Goal: Task Accomplishment & Management: Use online tool/utility

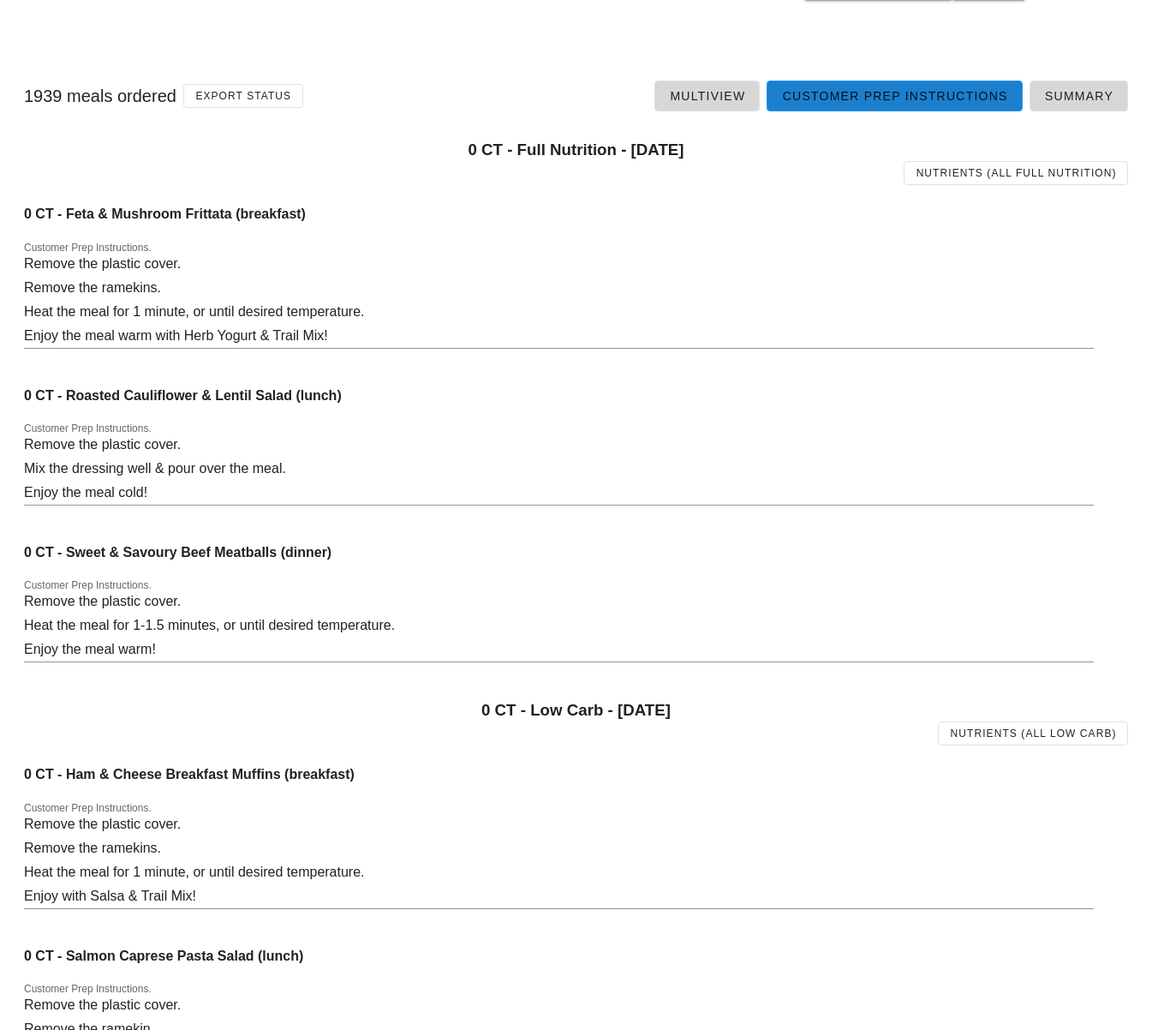
scroll to position [2648, 0]
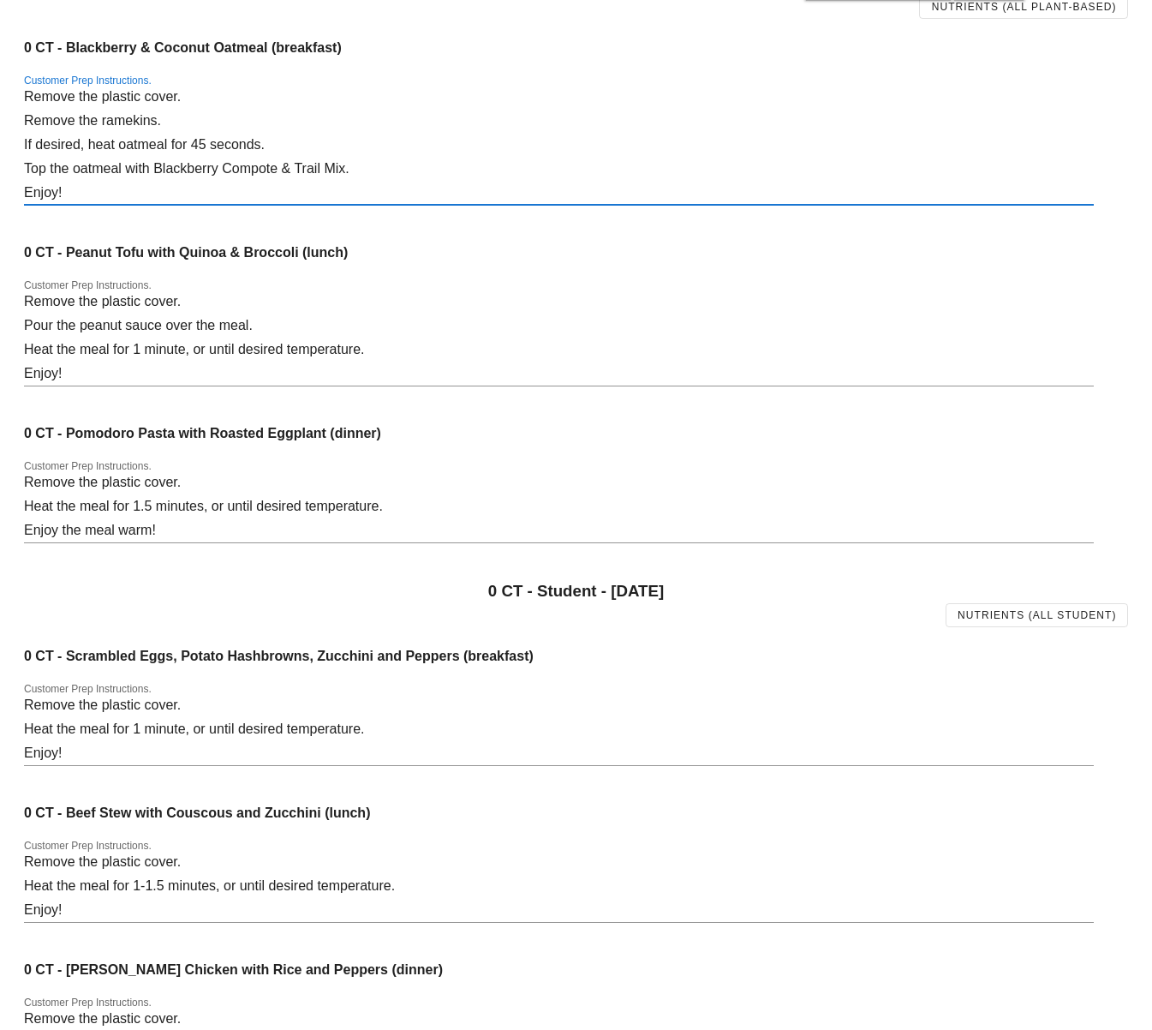
click at [715, 127] on textarea "Remove the plastic cover. Remove the ramekins. If desired, heat oatmeal for 45 …" at bounding box center [559, 145] width 1070 height 120
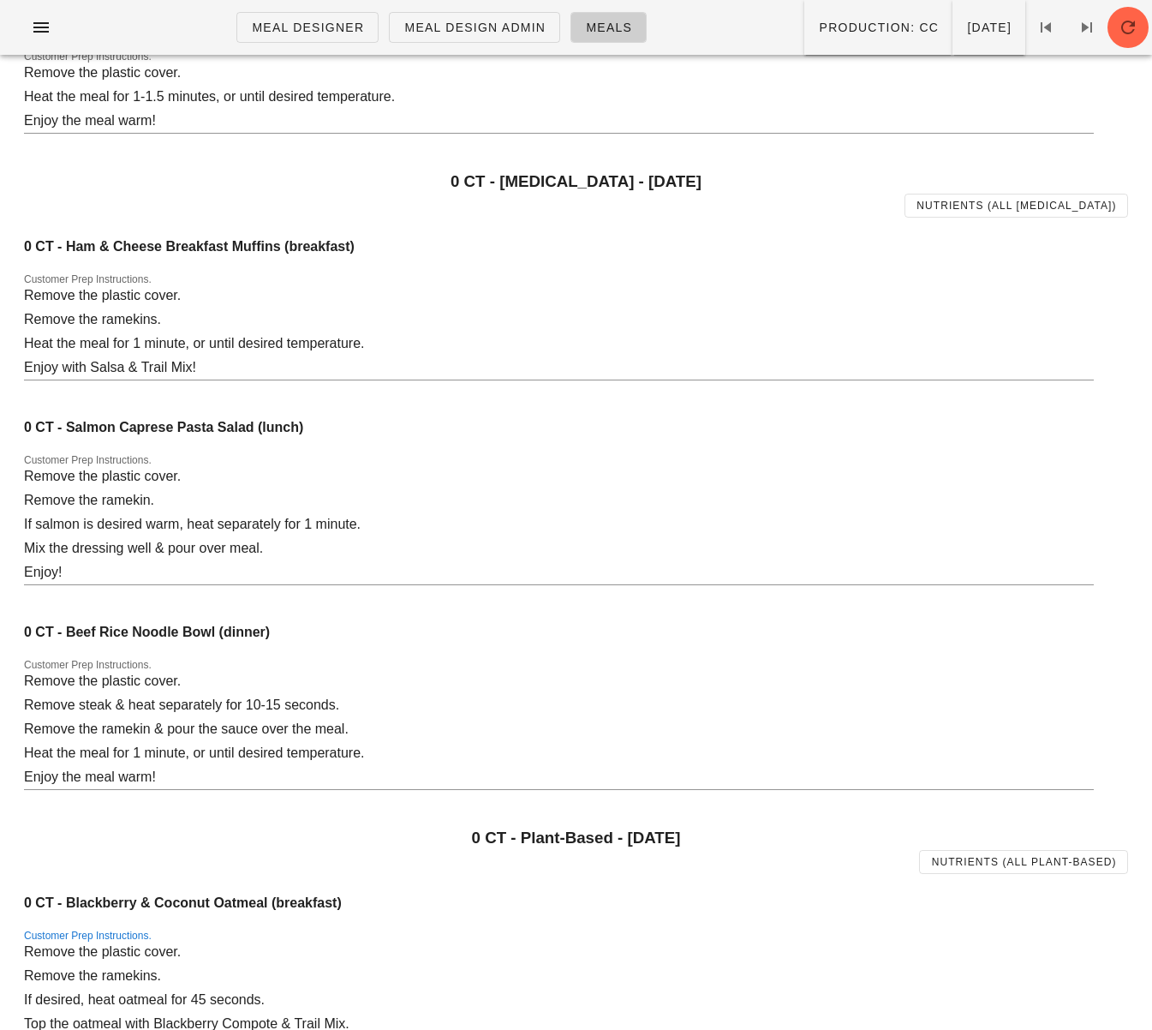
scroll to position [0, 0]
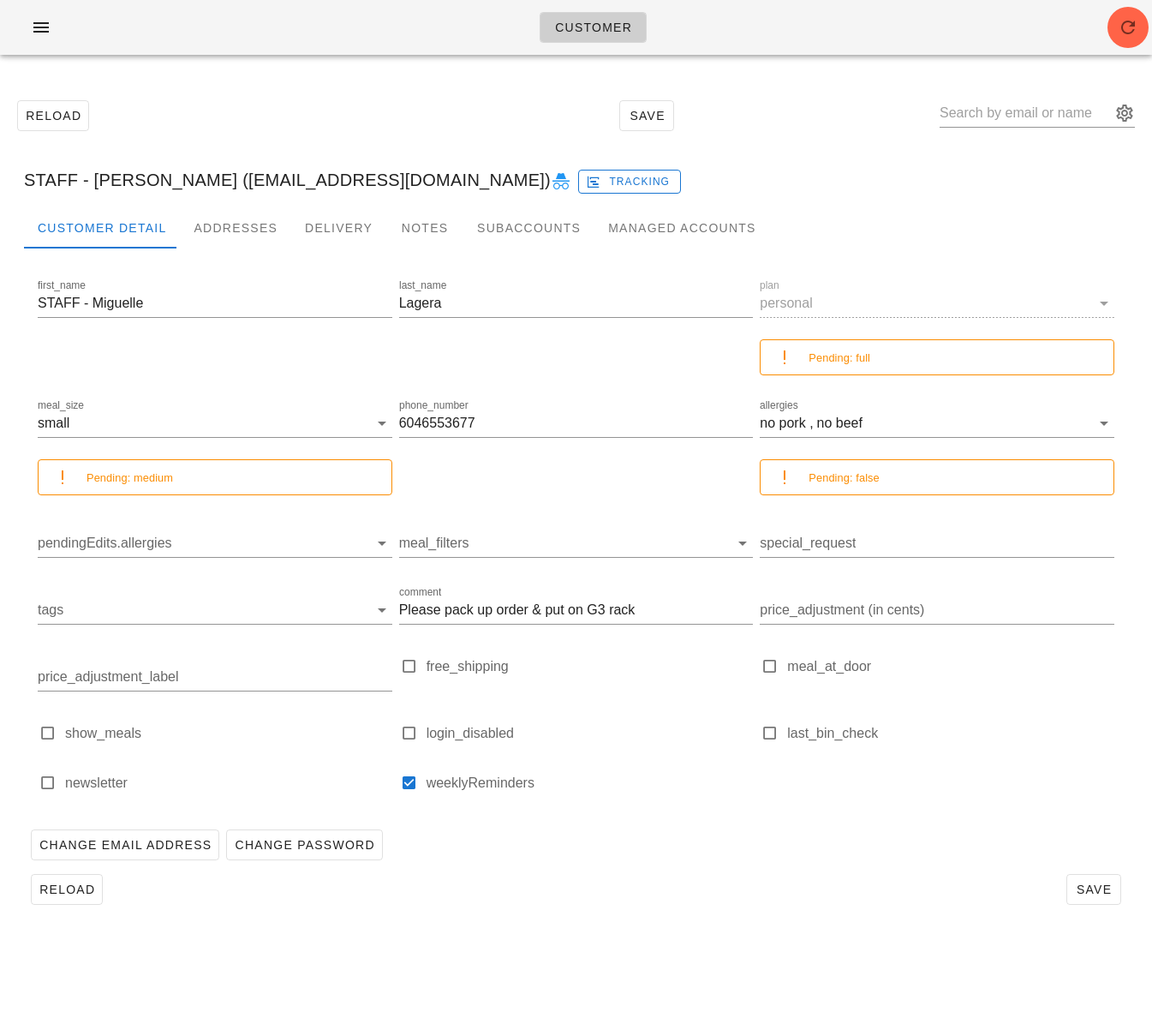
click at [281, 27] on div "Customer" at bounding box center [576, 27] width 1152 height 55
click at [41, 21] on icon "button" at bounding box center [41, 27] width 21 height 21
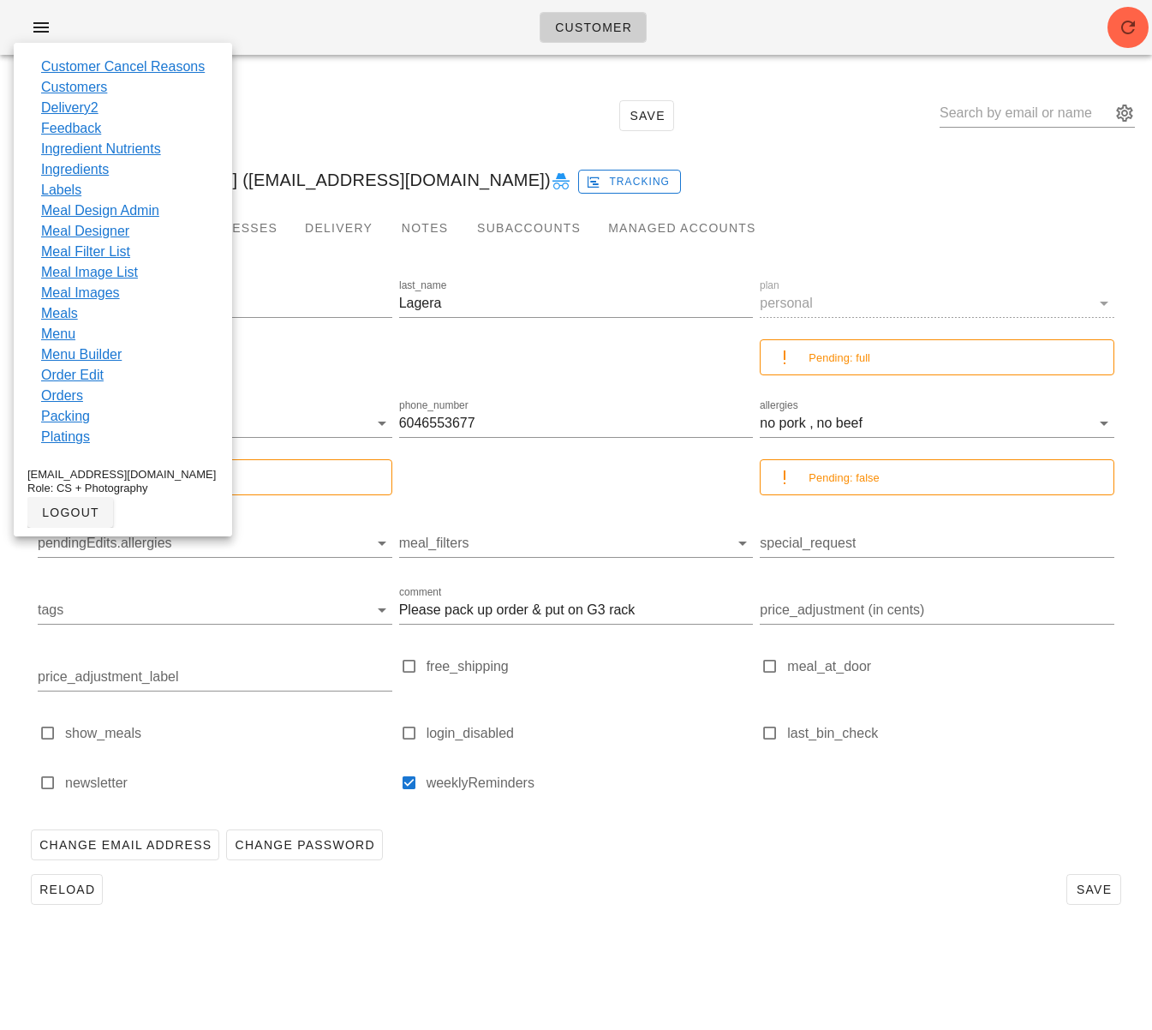
click at [92, 87] on link "Customers" at bounding box center [74, 87] width 66 height 21
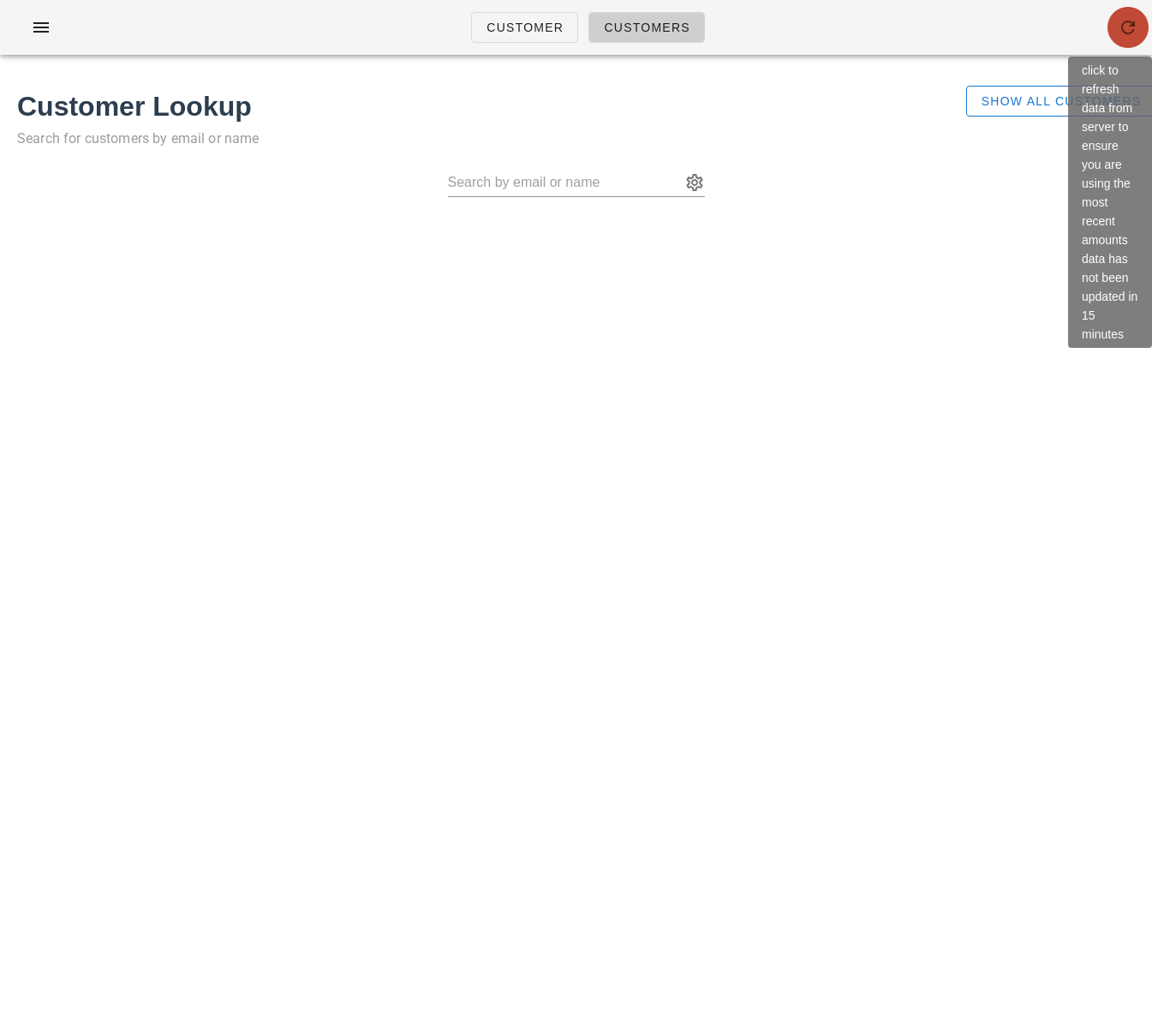
click at [1117, 36] on span "button" at bounding box center [1128, 27] width 41 height 21
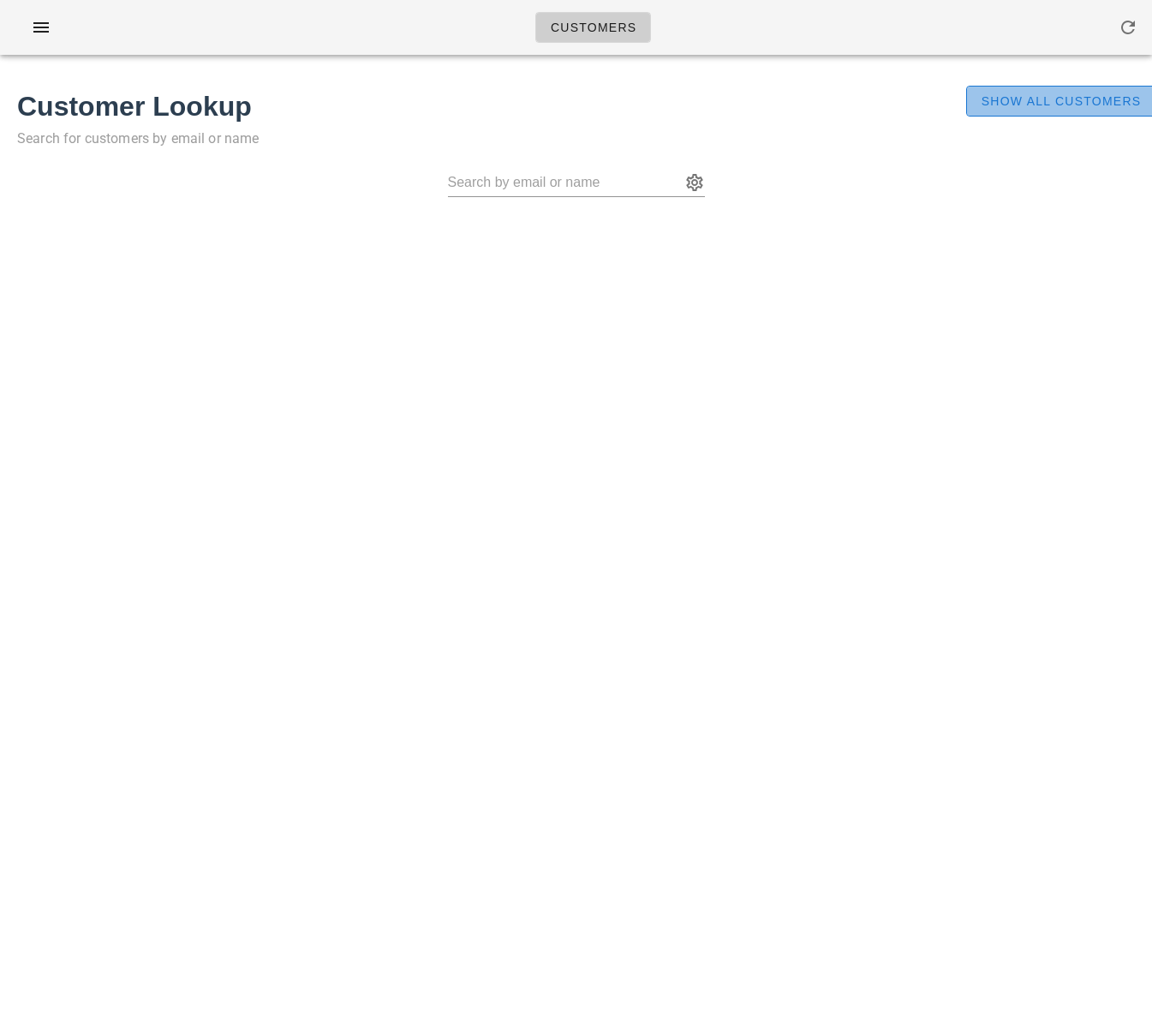
click at [995, 103] on span "Show All Customers" at bounding box center [1061, 101] width 161 height 14
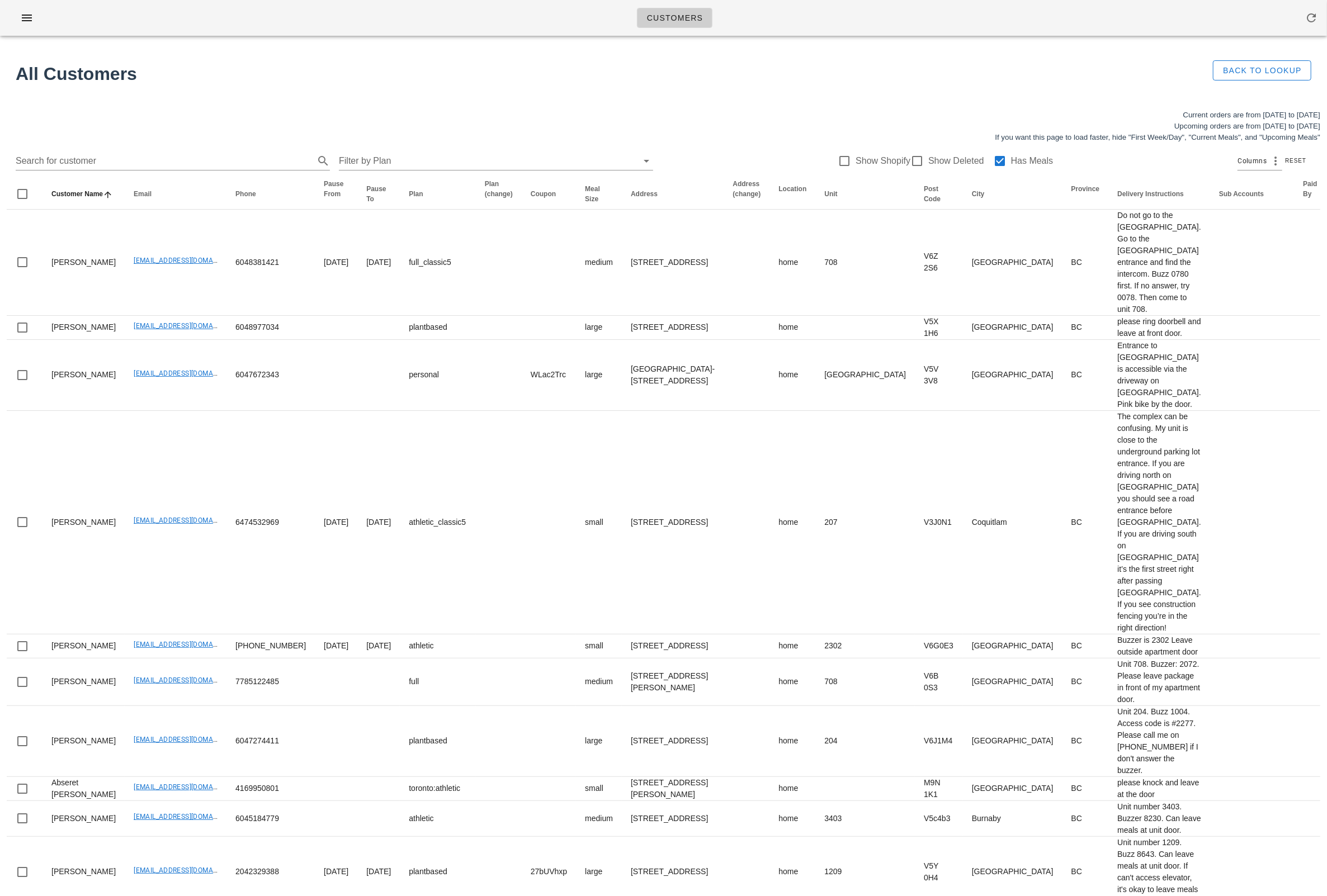
drag, startPoint x: 997, startPoint y: 159, endPoint x: 1025, endPoint y: 164, distance: 28.4
click at [751, 159] on div at bounding box center [999, 161] width 19 height 19
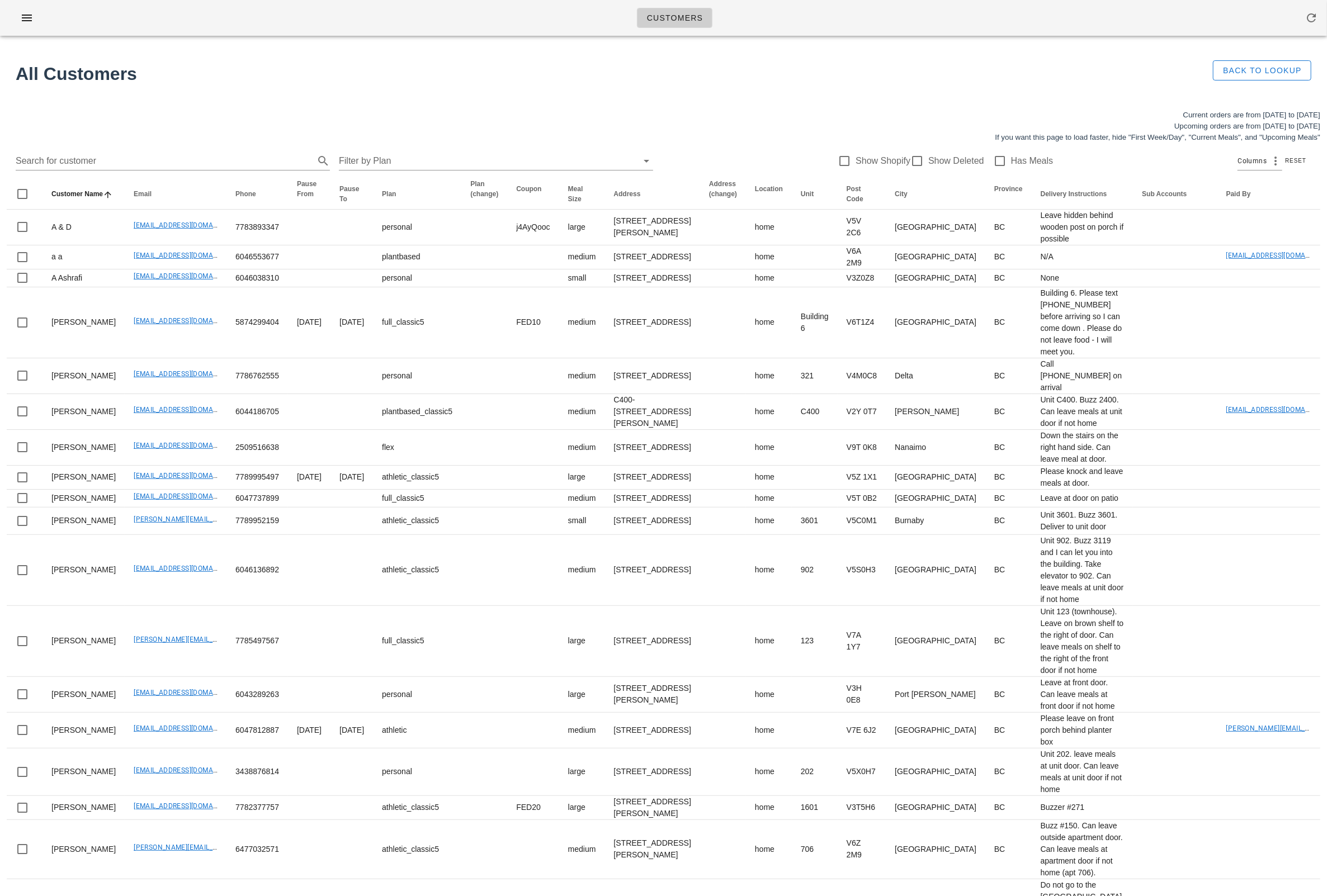
click at [174, 150] on div "Search for customer Filter by Plan Show Shopify Show Deleted Has Meals Columns …" at bounding box center [663, 161] width 1313 height 36
click at [131, 159] on input "Search for customer" at bounding box center [164, 161] width 296 height 18
type input "e"
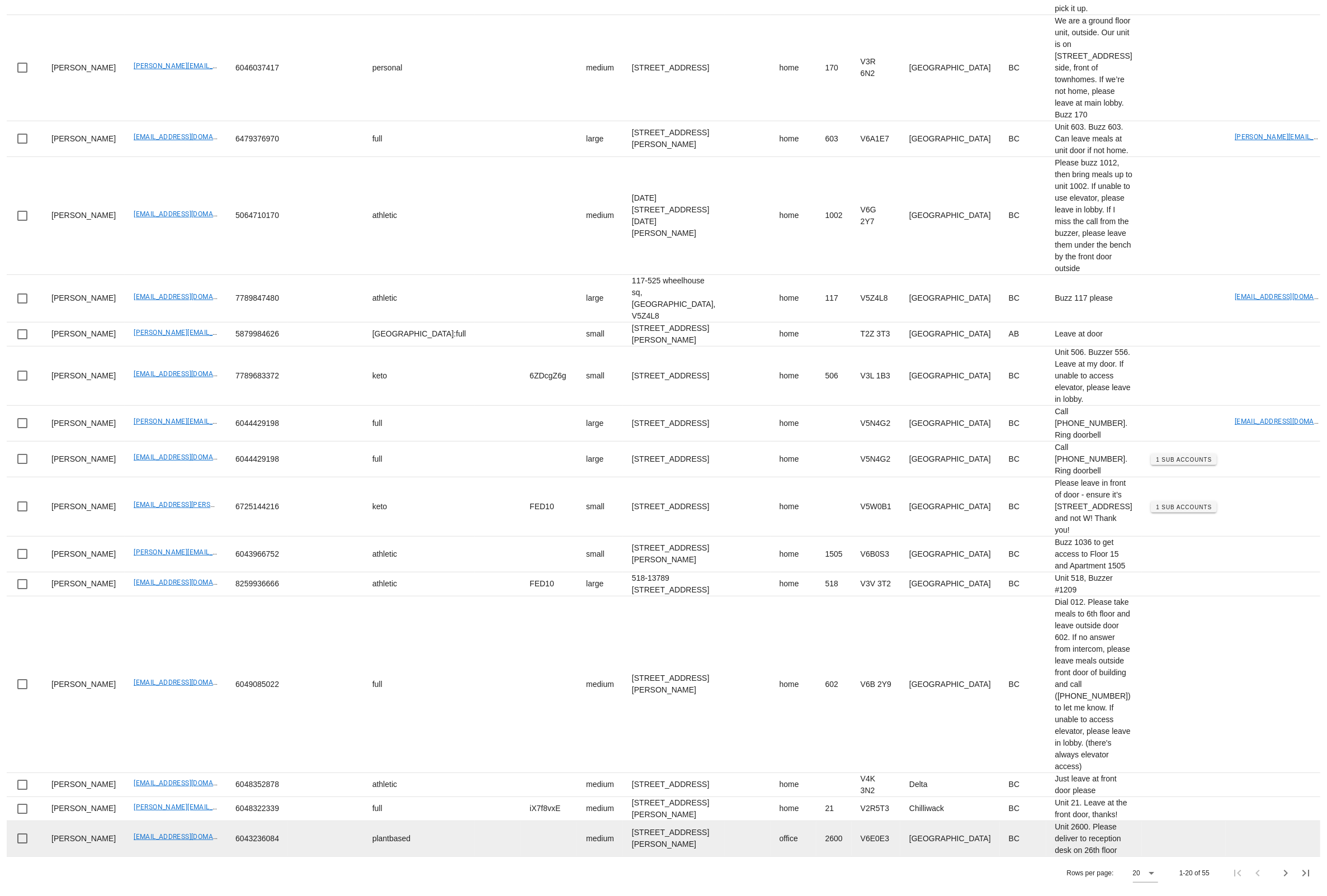
scroll to position [1354, 0]
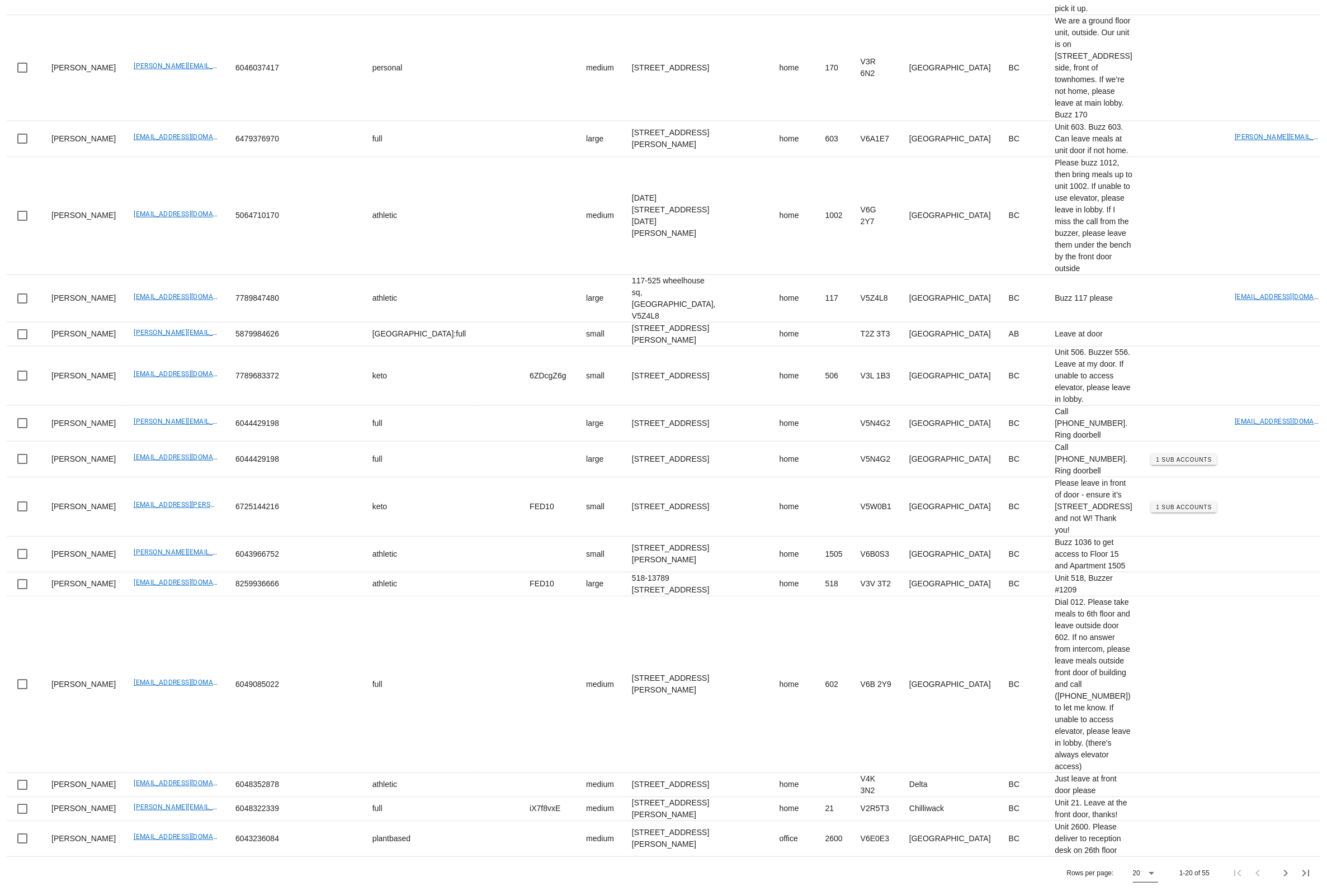
type input "yes!"
click at [751, 672] on icon at bounding box center [1151, 873] width 14 height 14
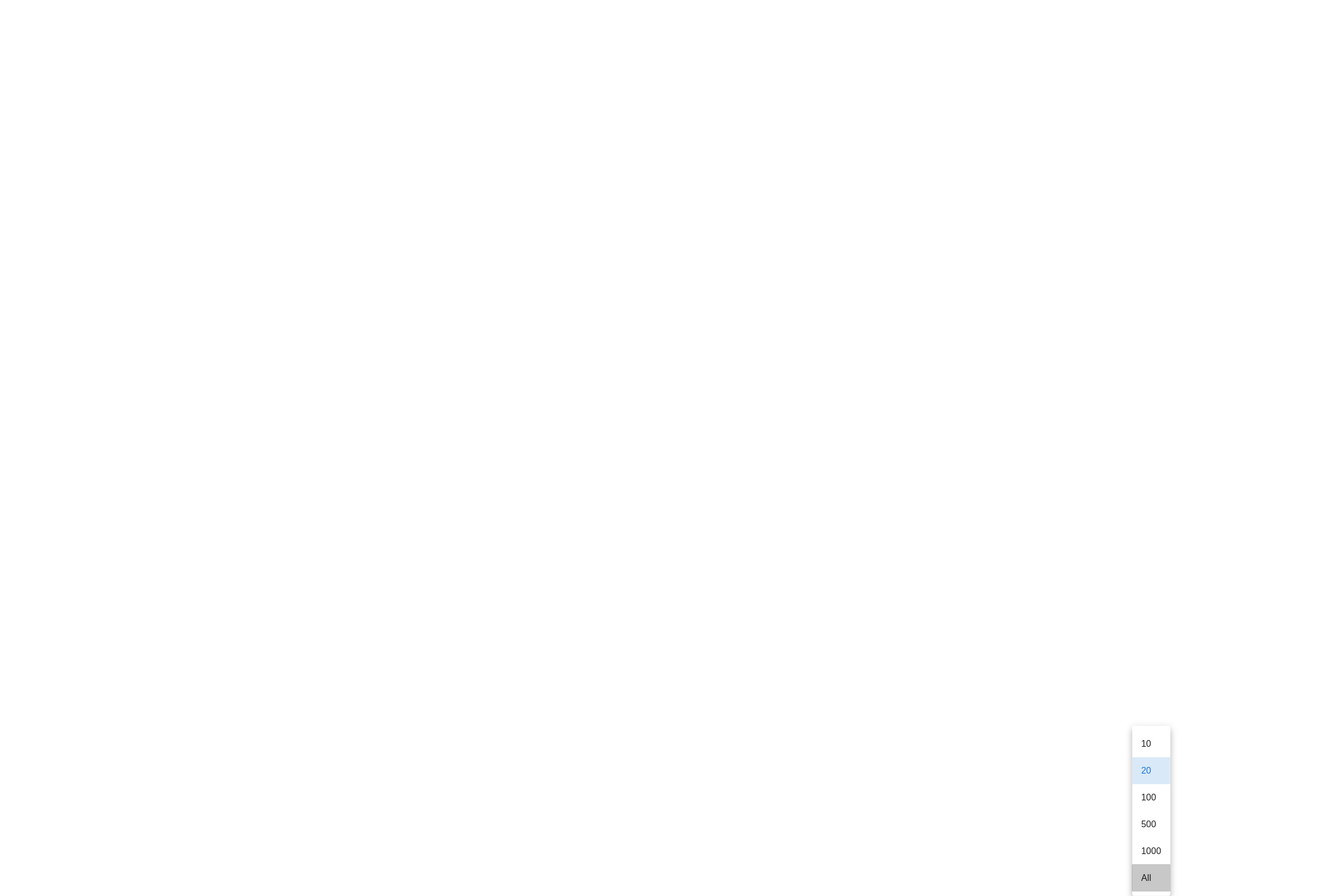
drag, startPoint x: 1152, startPoint y: 871, endPoint x: 1164, endPoint y: 813, distance: 59.2
click at [751, 672] on div "All" at bounding box center [1151, 878] width 20 height 10
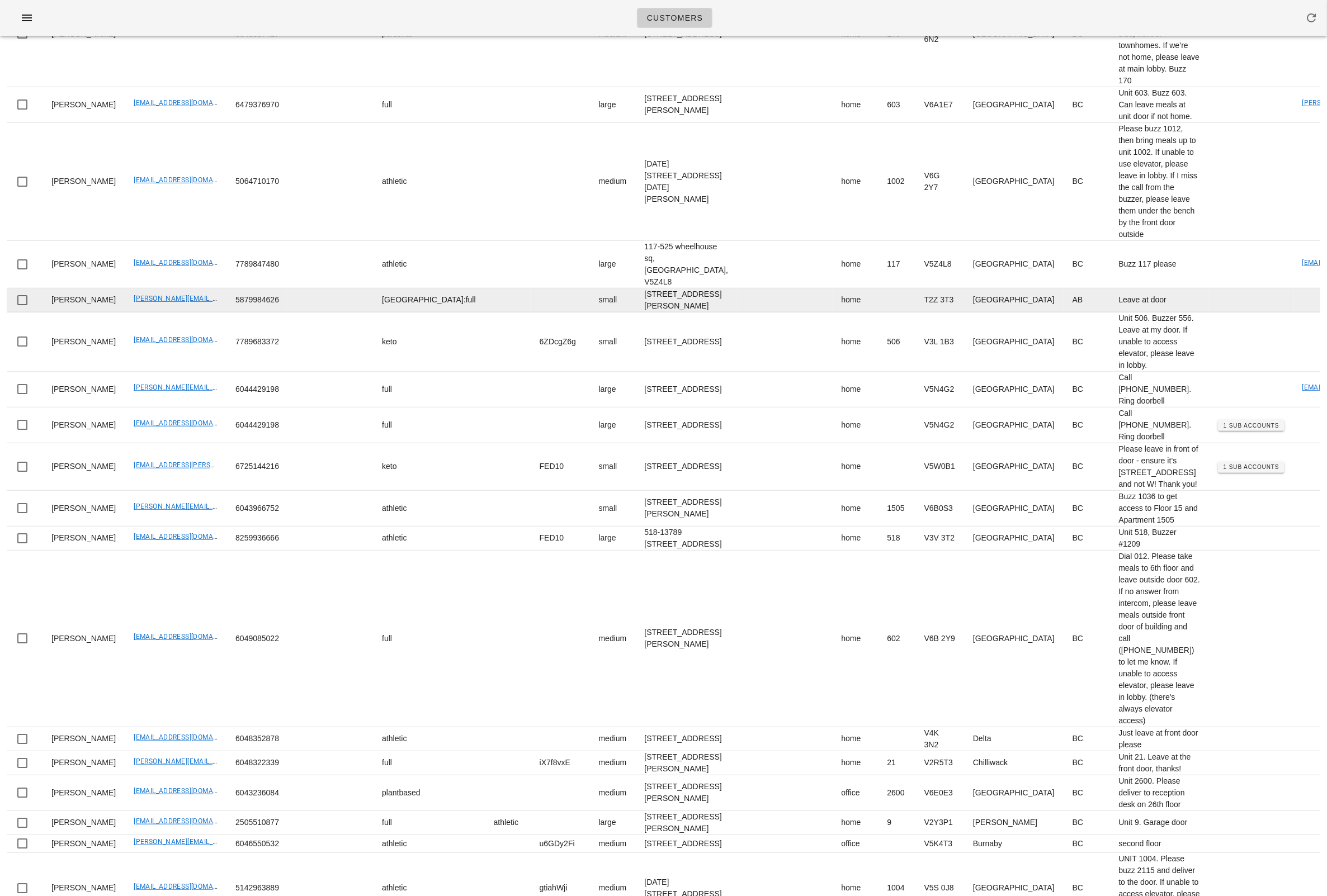
scroll to position [0, 0]
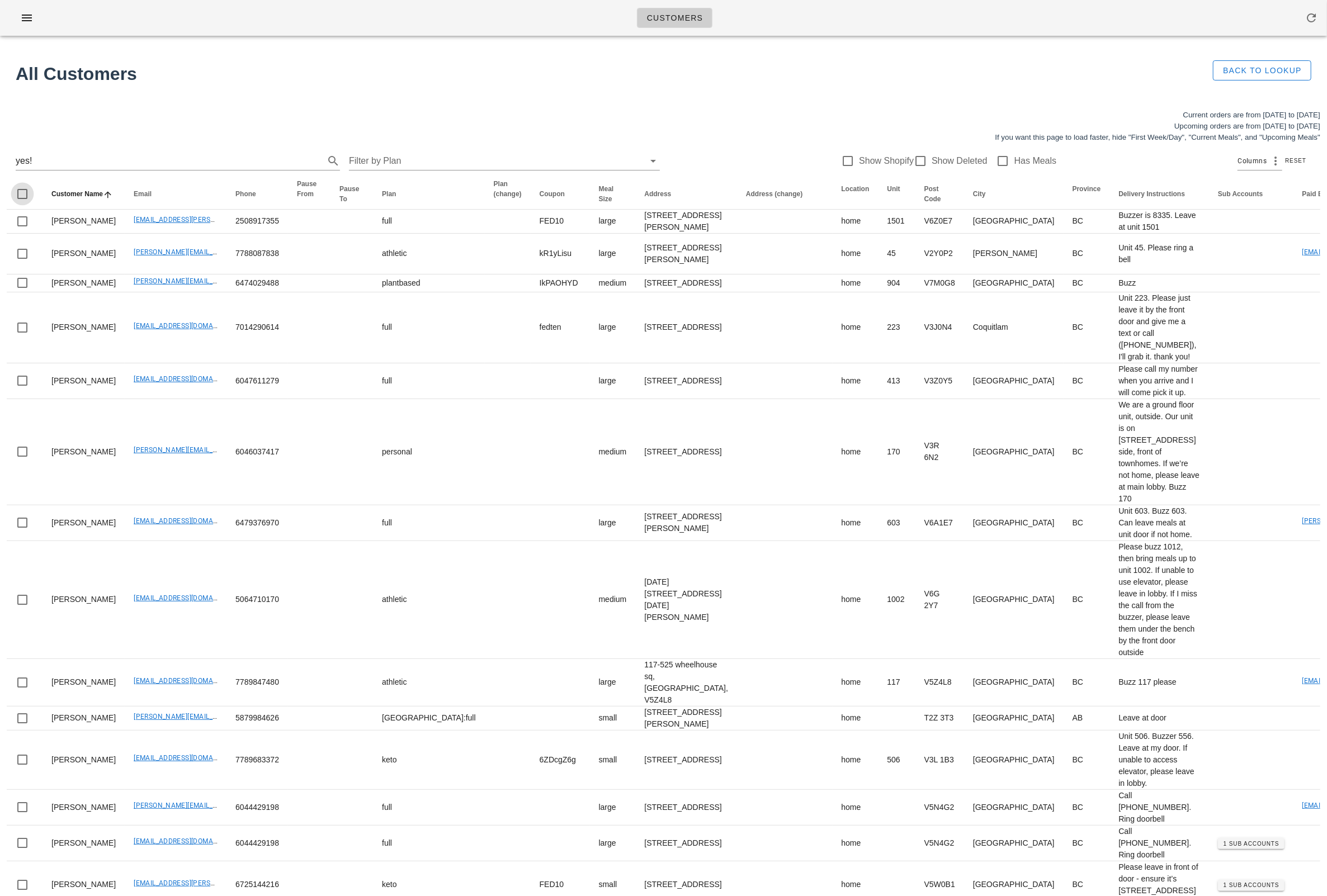
click at [23, 198] on div at bounding box center [22, 194] width 19 height 19
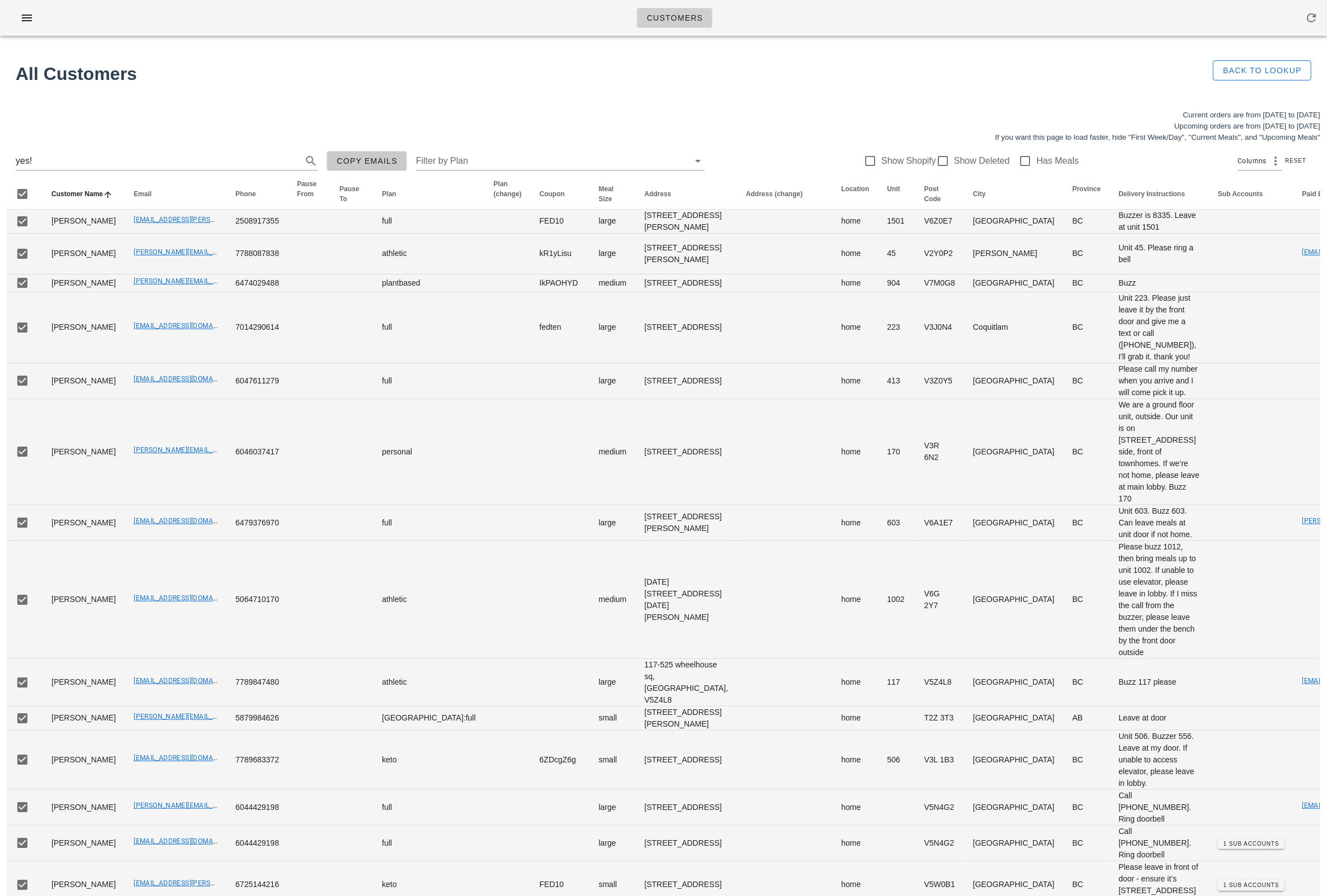
click at [341, 161] on span "Copy Emails" at bounding box center [367, 161] width 61 height 9
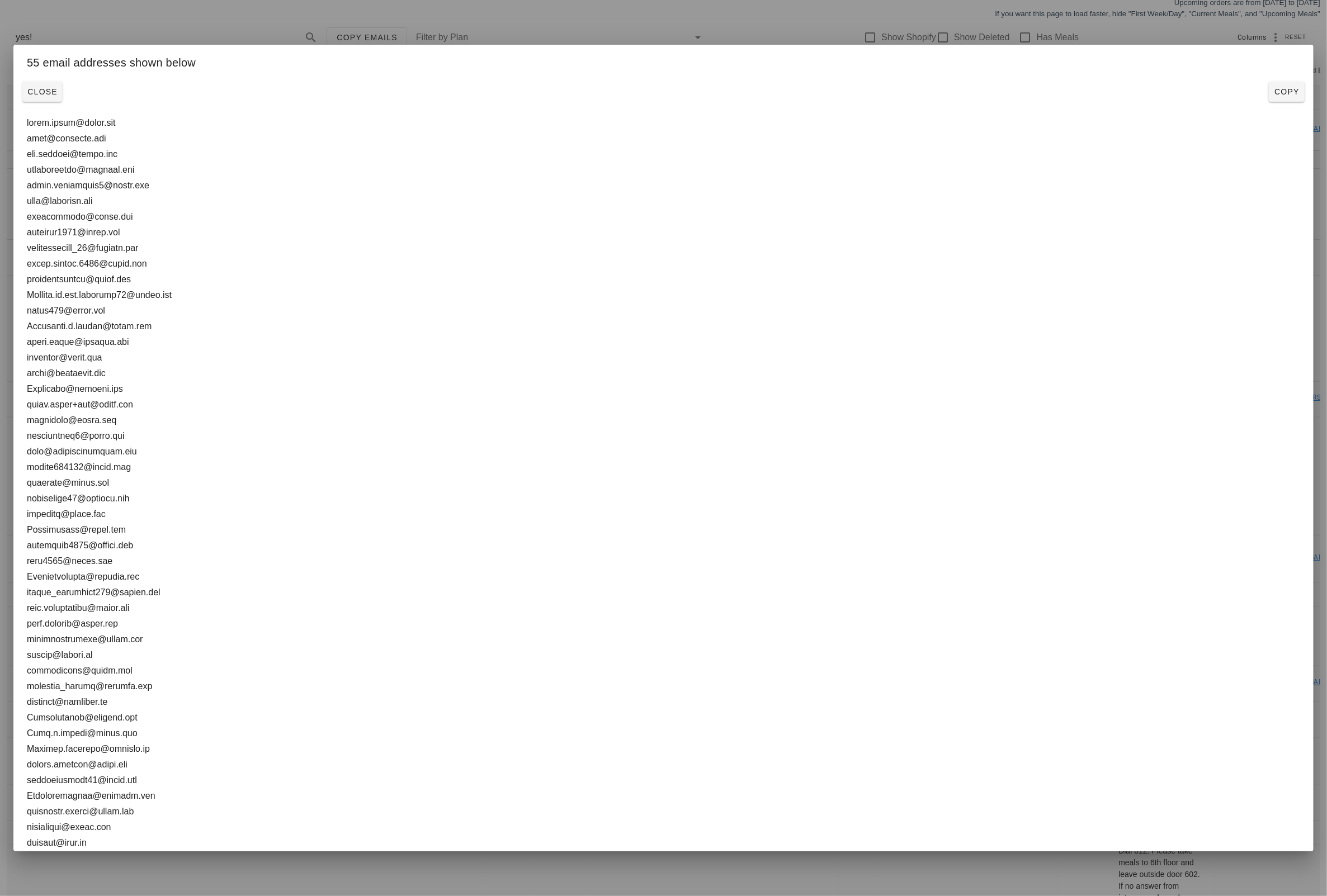
drag, startPoint x: 140, startPoint y: 822, endPoint x: 27, endPoint y: 123, distance: 708.1
click at [27, 123] on textarea at bounding box center [663, 545] width 1273 height 861
click at [751, 38] on div at bounding box center [663, 448] width 1327 height 896
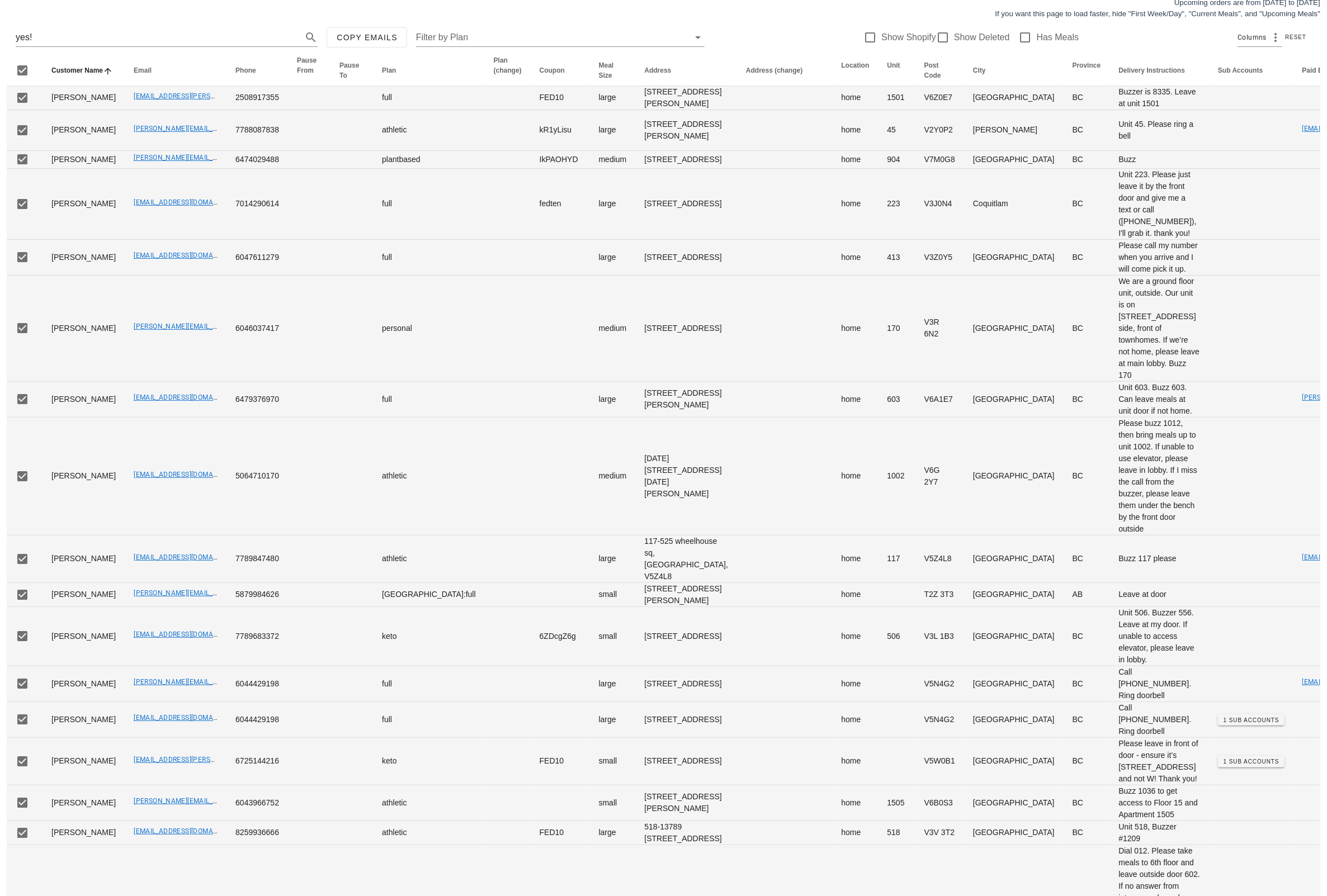
click at [751, 25] on div "yes! Copy Emails Filter by Plan Show Shopify Show Deleted Has Meals Columns Res…" at bounding box center [663, 37] width 1313 height 36
click at [141, 8] on div "Current orders are from [DATE] to [DATE] Upcoming orders are from [DATE] to [DA…" at bounding box center [663, 1] width 1327 height 47
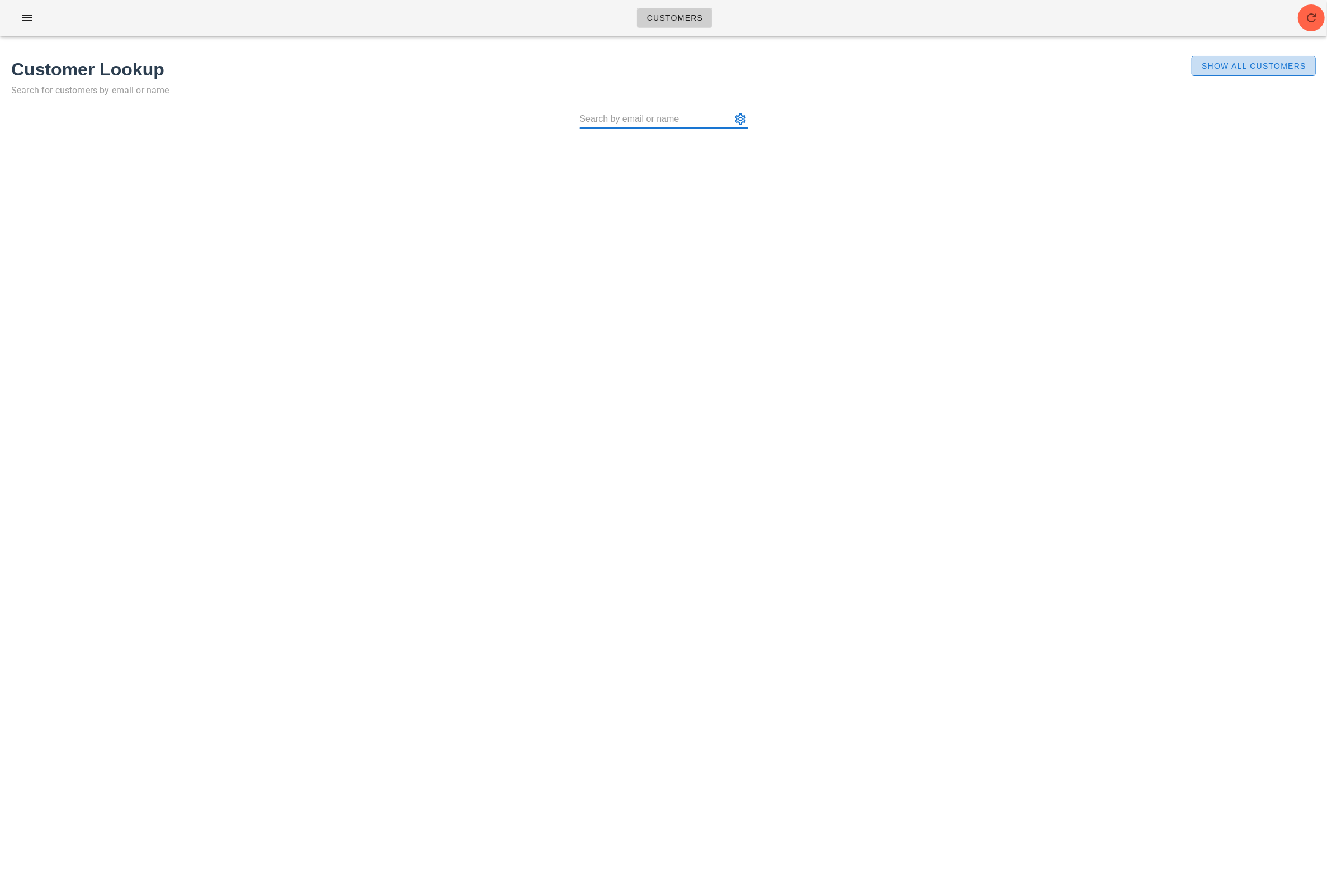
click at [1243, 61] on span "Show All Customers" at bounding box center [1253, 66] width 105 height 9
